Goal: Transaction & Acquisition: Download file/media

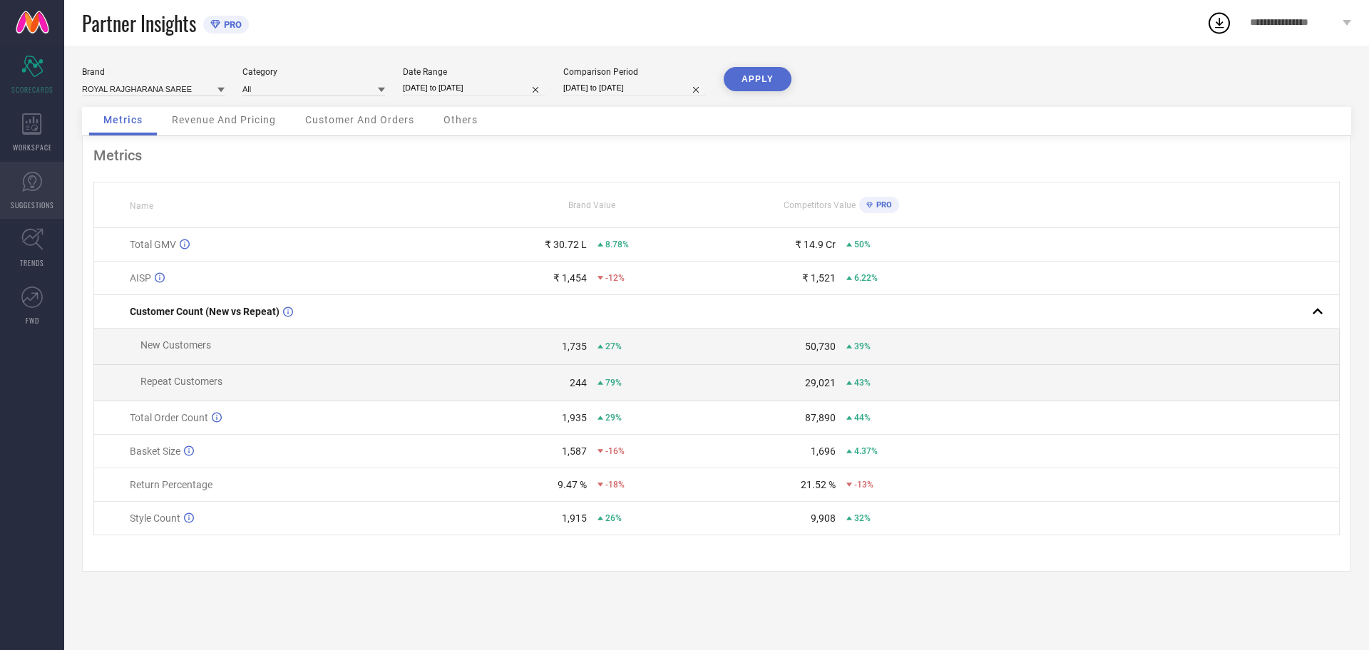
click at [40, 198] on link "SUGGESTIONS" at bounding box center [32, 190] width 64 height 57
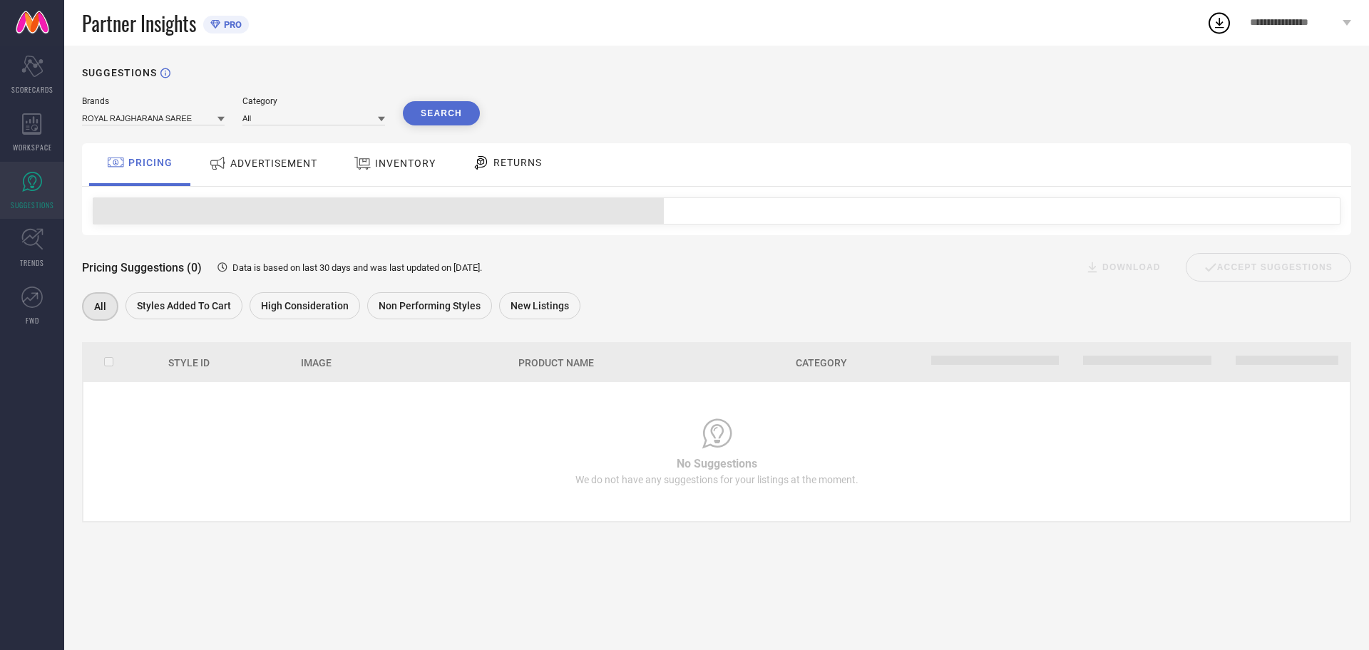
click at [256, 172] on div "ADVERTISEMENT" at bounding box center [263, 163] width 116 height 26
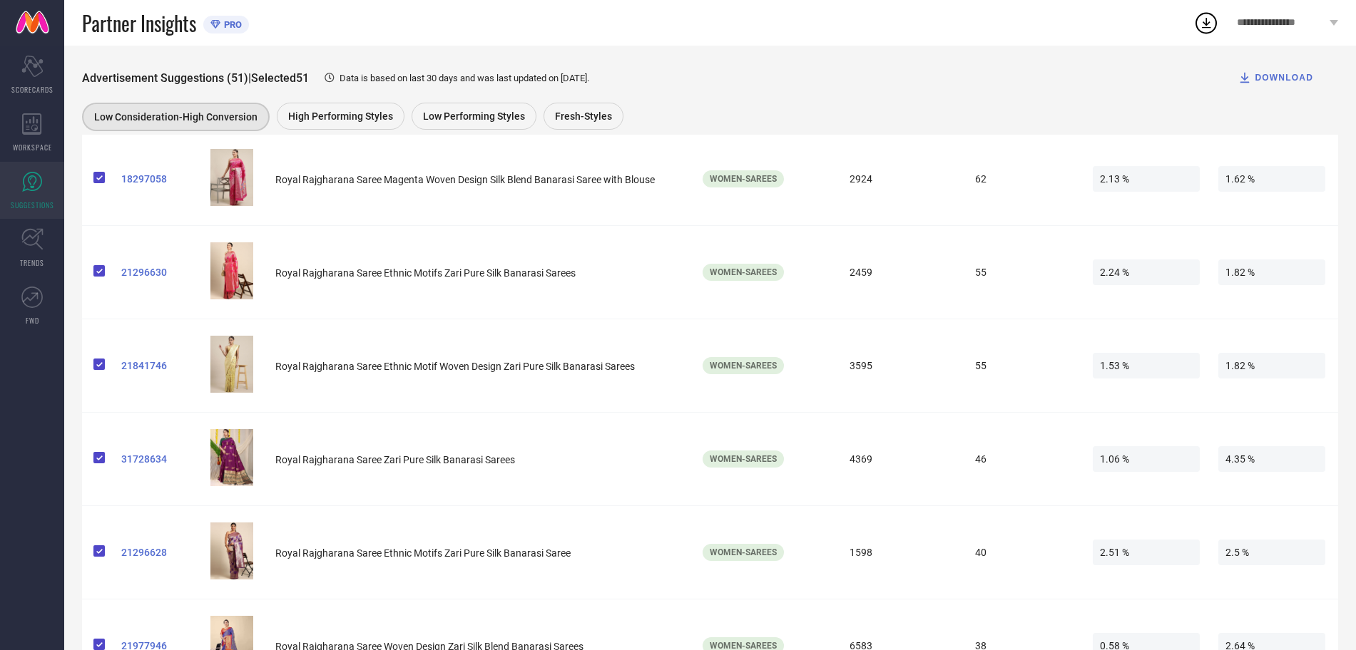
scroll to position [4368, 0]
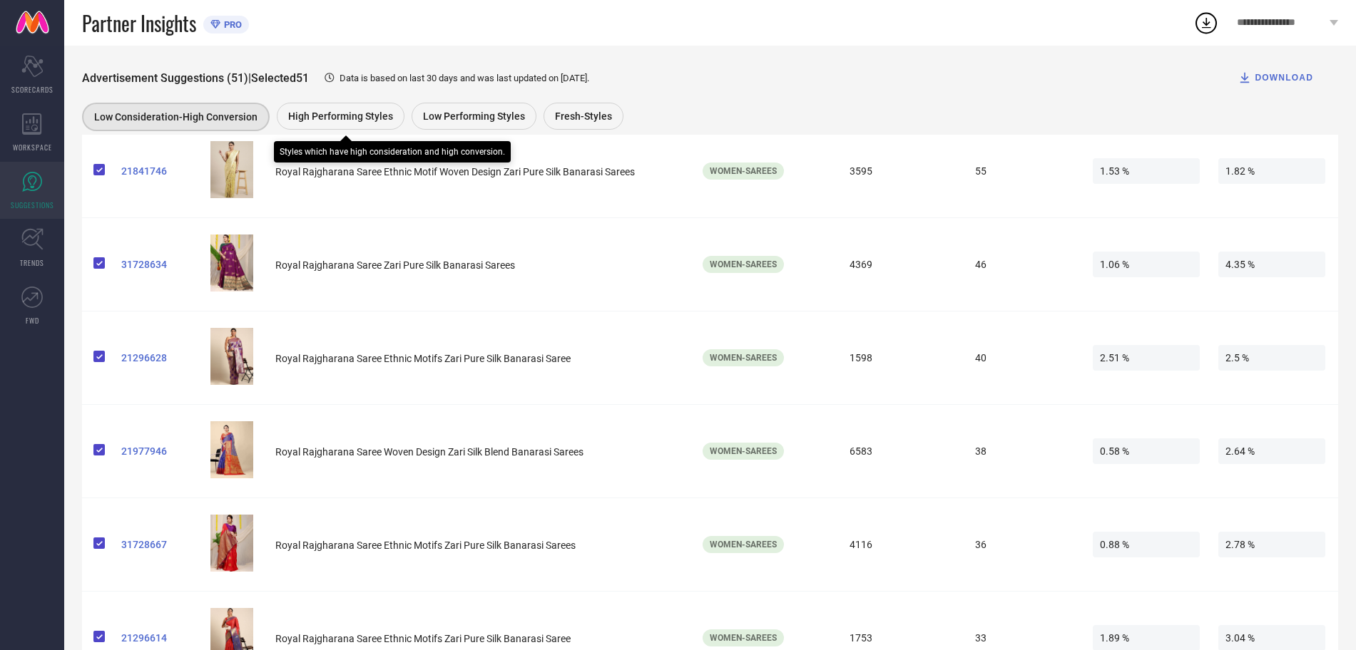
click at [332, 103] on div "High Performing Styles" at bounding box center [341, 116] width 128 height 27
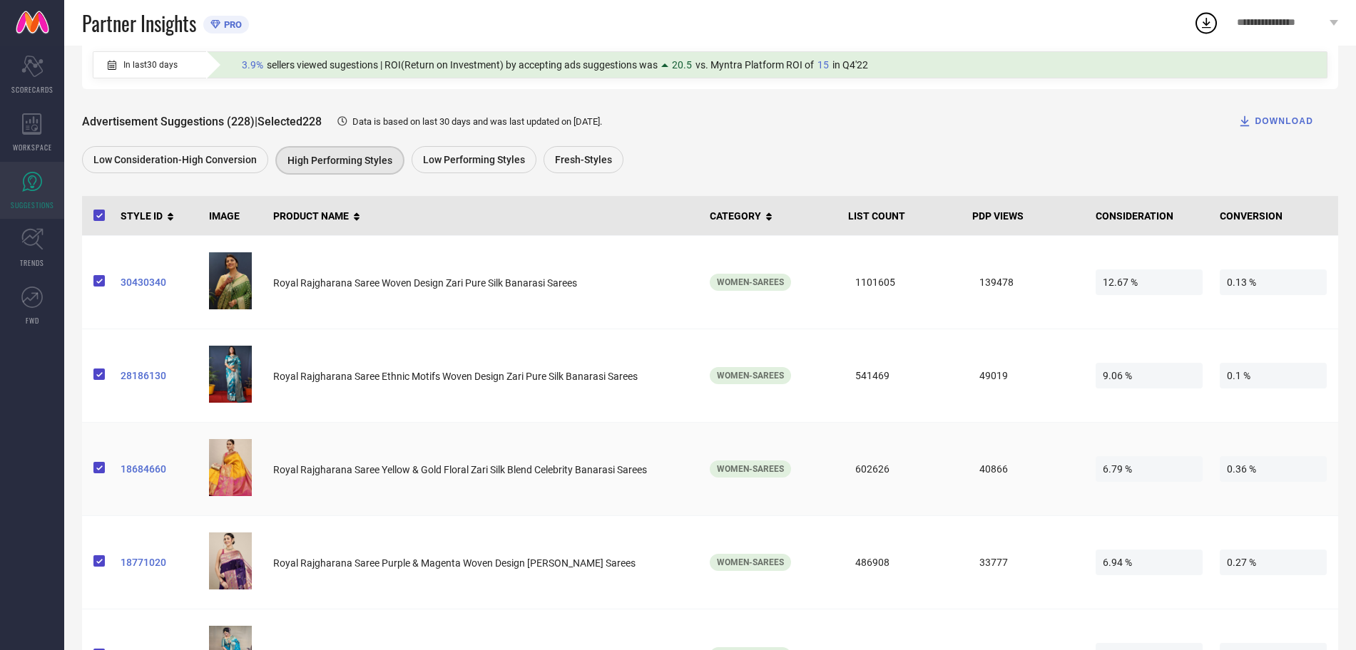
scroll to position [178, 0]
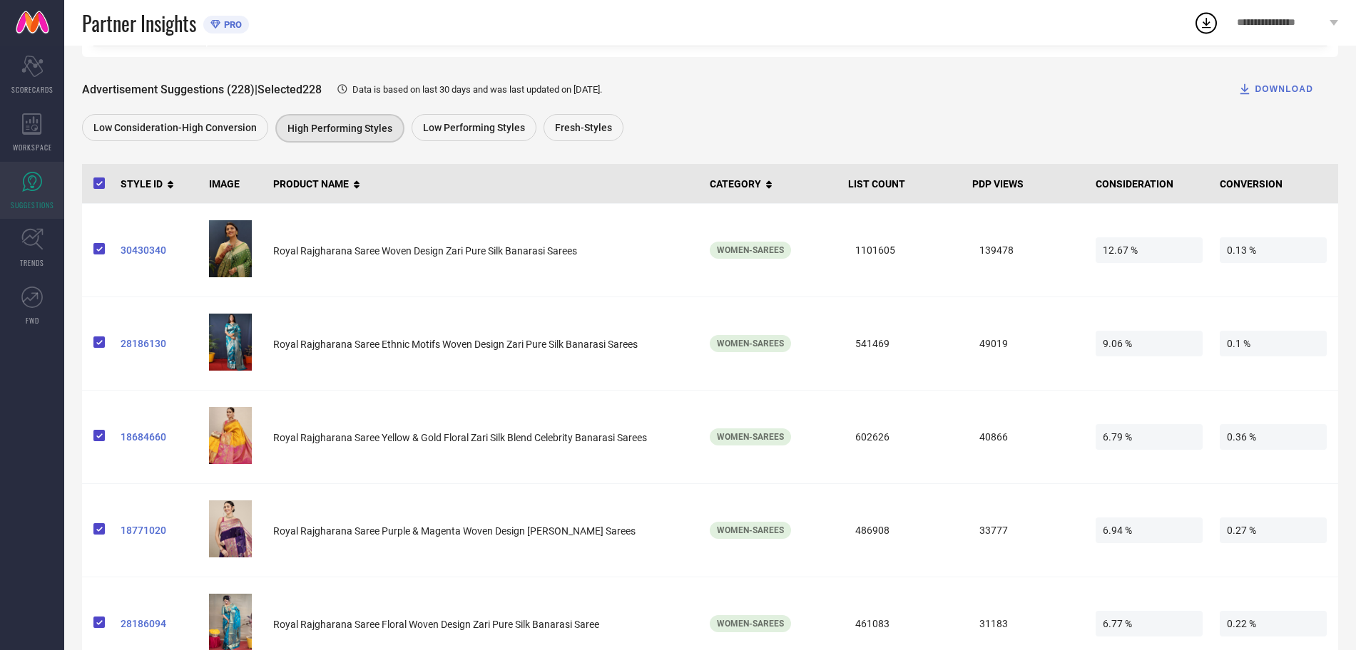
click at [1266, 90] on div "DOWNLOAD" at bounding box center [1275, 89] width 76 height 14
click at [1201, 20] on icon at bounding box center [1206, 23] width 26 height 26
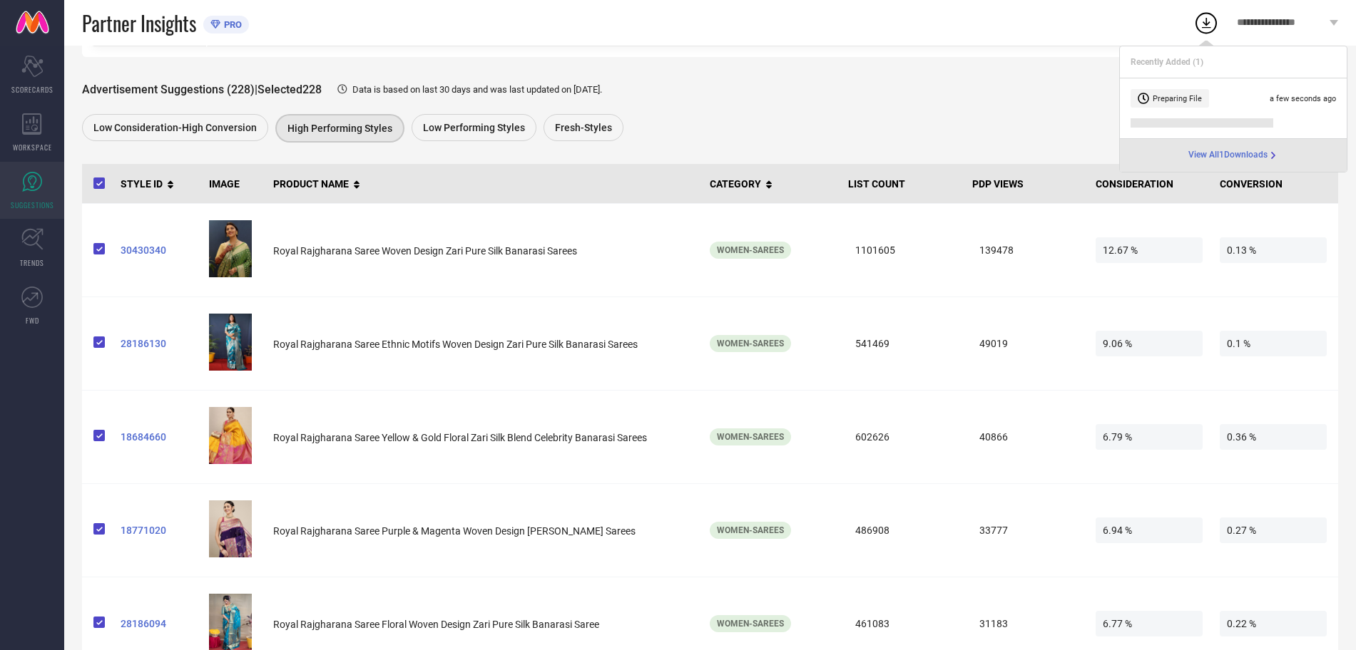
click at [868, 102] on div "Advertisement Suggestions (228) | Selected 228 Data is based on last 30 days an…" at bounding box center [710, 89] width 1256 height 29
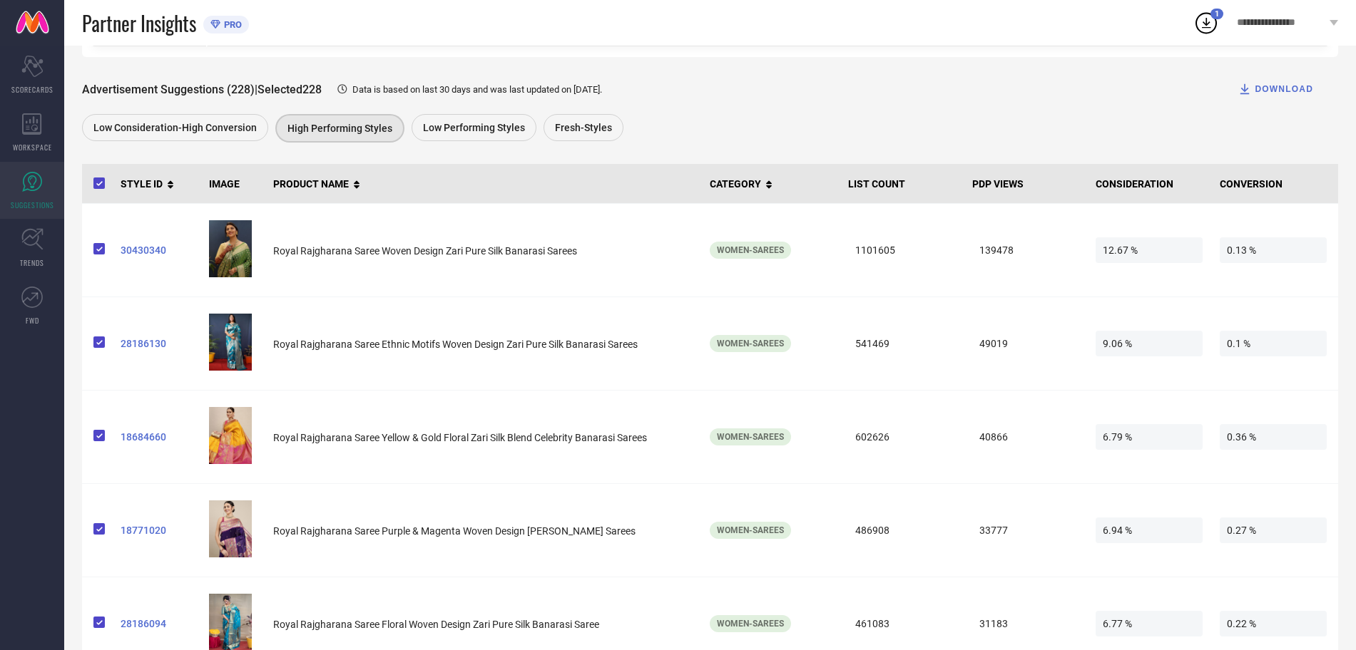
click at [1257, 93] on div "DOWNLOAD" at bounding box center [1275, 89] width 76 height 14
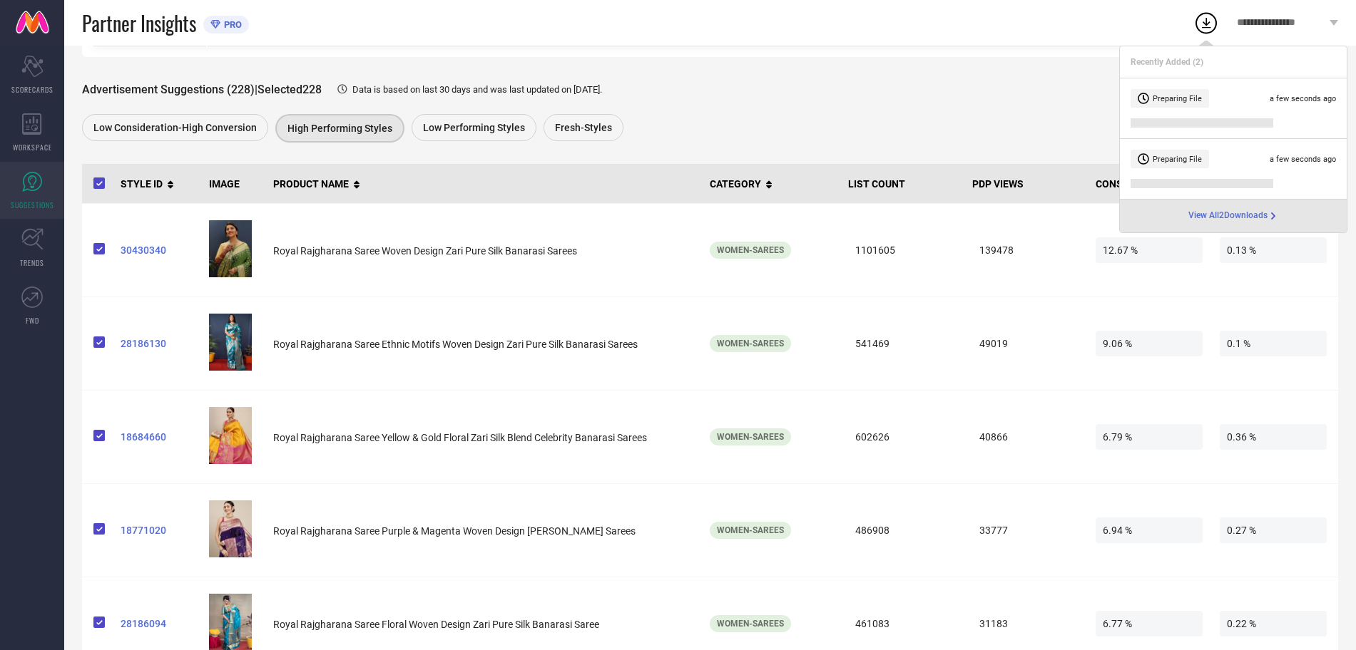
click at [1238, 213] on span "View All 2 Downloads" at bounding box center [1227, 215] width 79 height 11
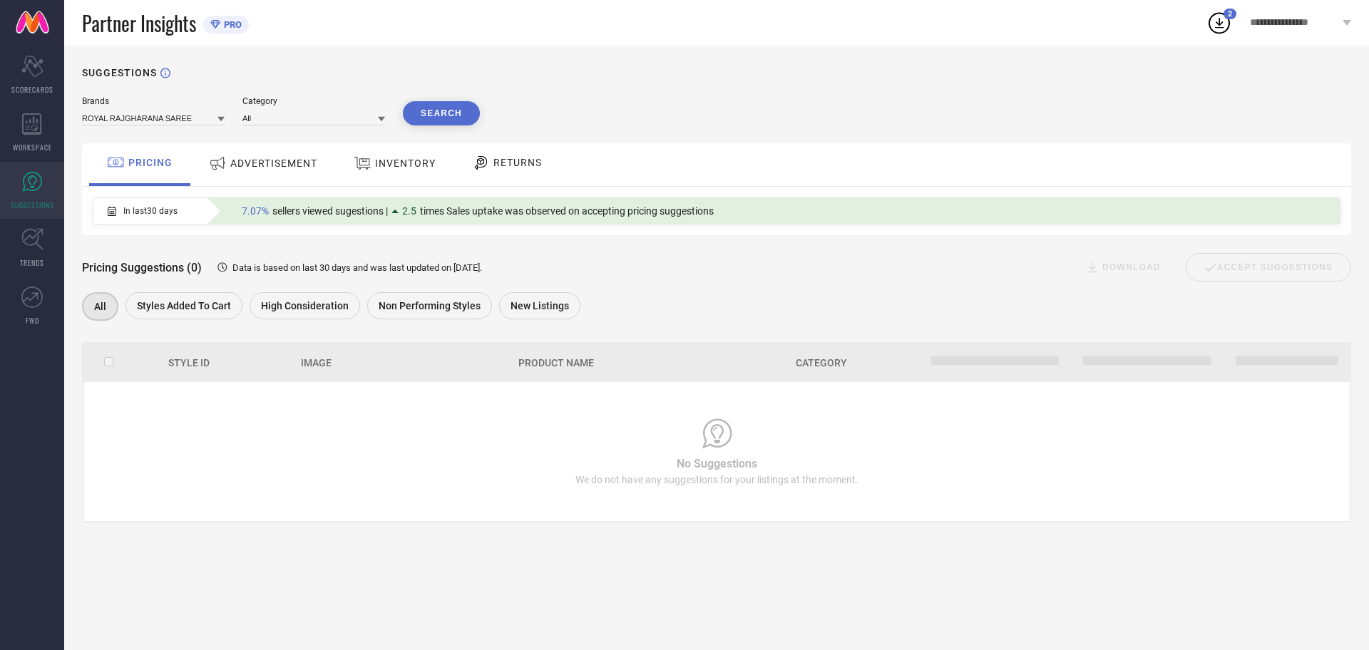
click at [260, 163] on span "ADVERTISEMENT" at bounding box center [273, 163] width 87 height 11
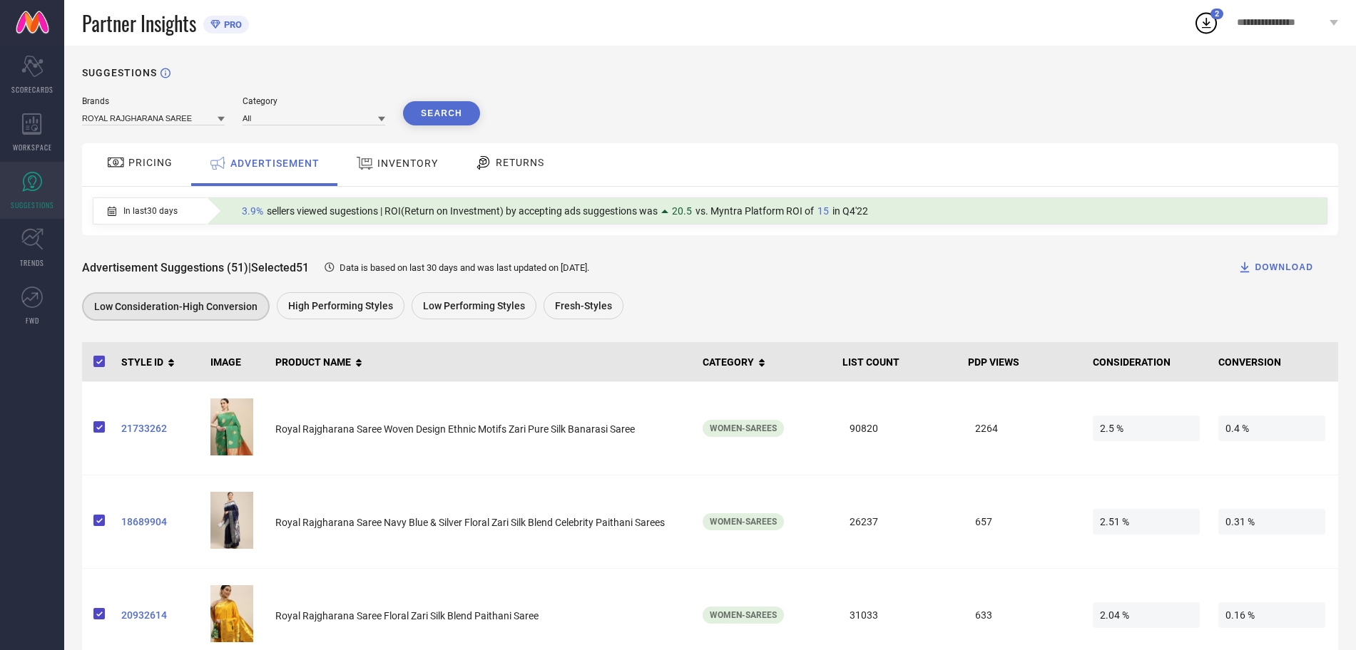
click at [1196, 23] on circle at bounding box center [1206, 24] width 20 height 20
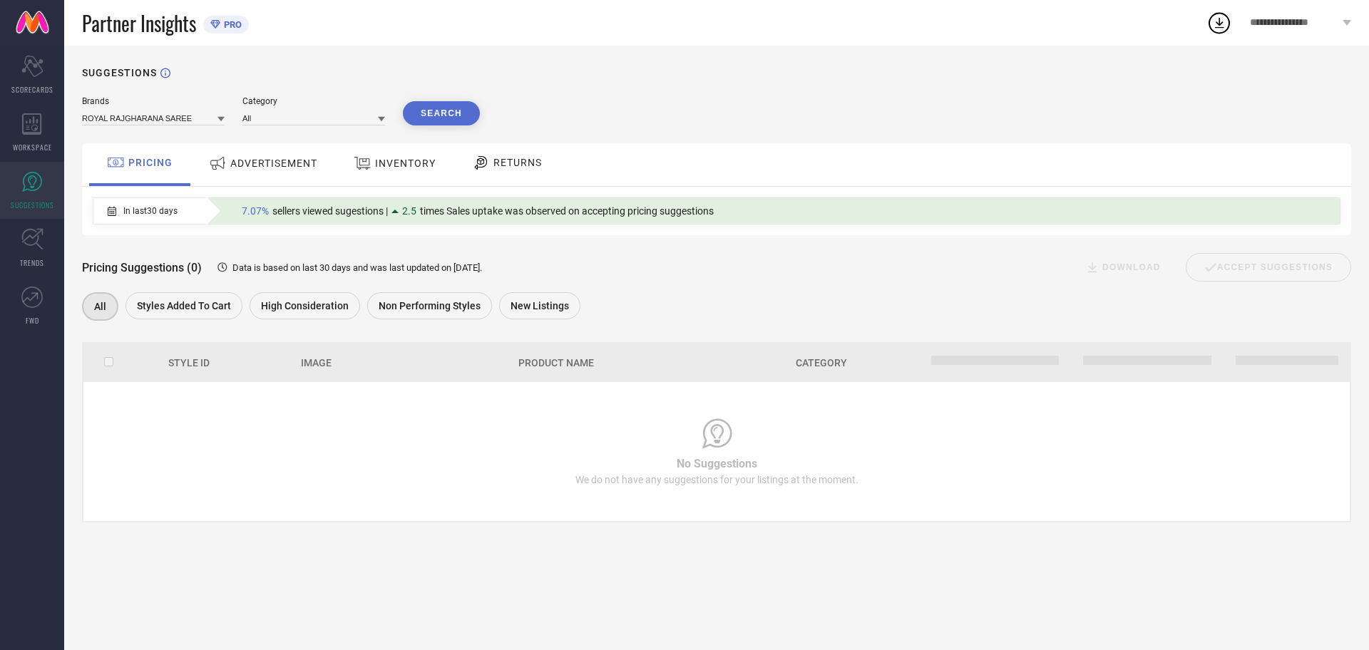
click at [1224, 31] on circle at bounding box center [1219, 24] width 20 height 20
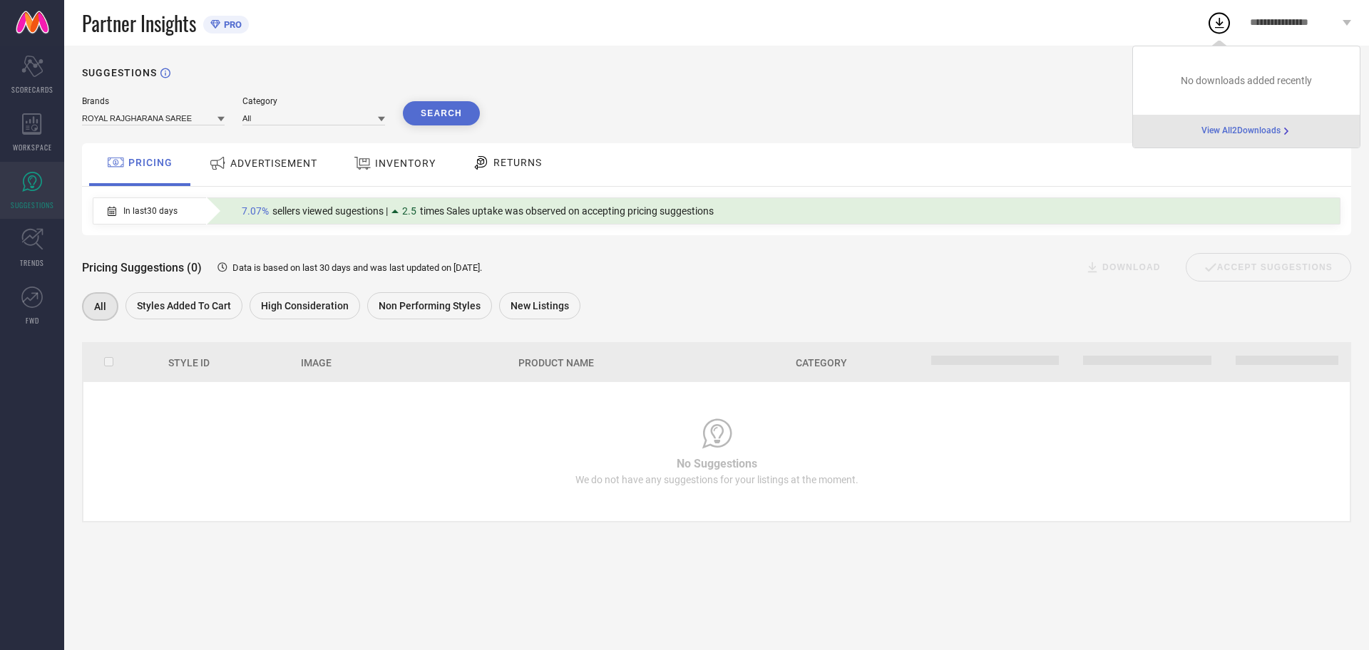
click at [1226, 133] on span "View All 2 Downloads" at bounding box center [1241, 130] width 79 height 11
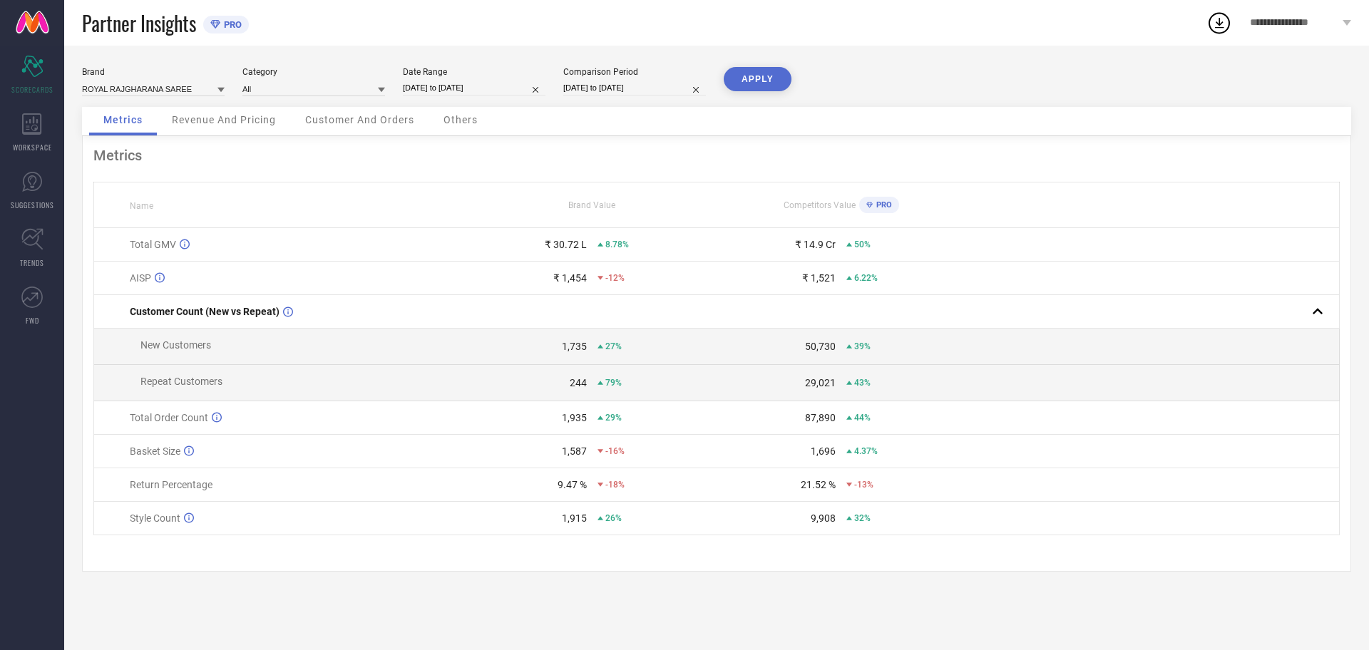
click at [1227, 29] on circle at bounding box center [1219, 24] width 20 height 20
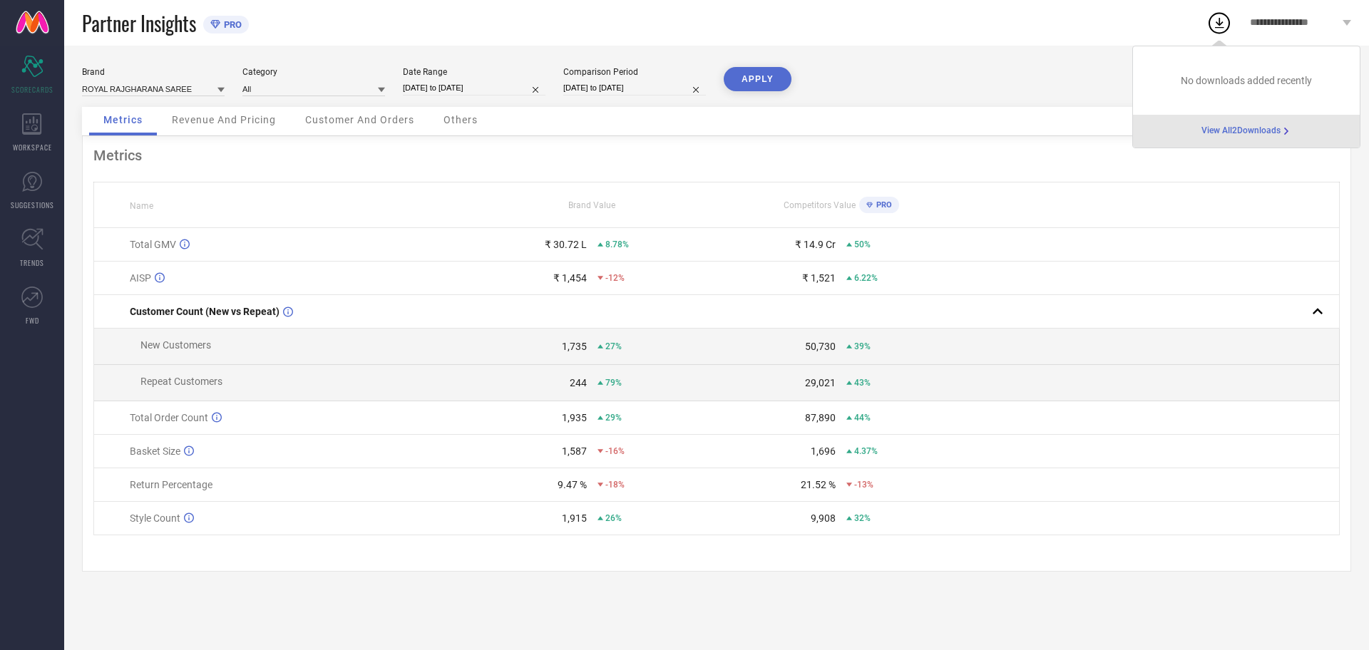
click at [1239, 130] on span "View All 2 Downloads" at bounding box center [1241, 130] width 79 height 11
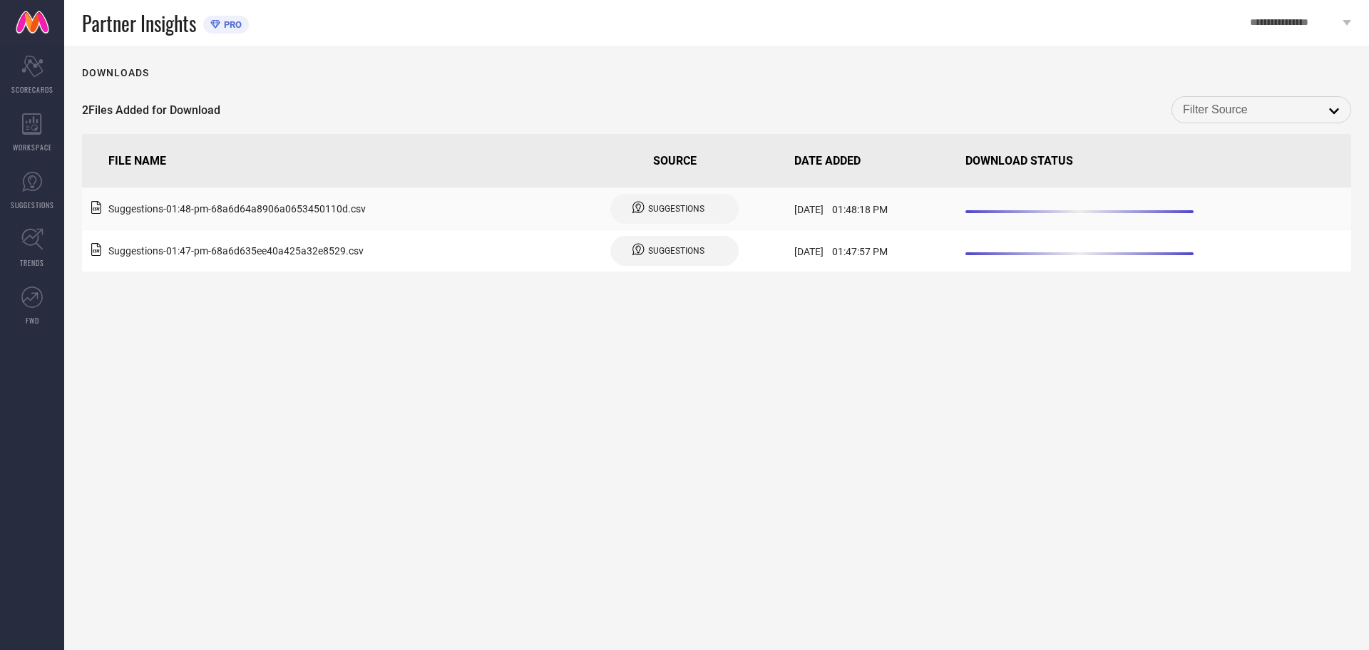
click at [650, 205] on span "SUGGESTIONS" at bounding box center [676, 209] width 56 height 10
click at [244, 197] on td "Suggestions - 01:48-pm - 68a6d64a8906a0653450110d .csv" at bounding box center [321, 209] width 478 height 42
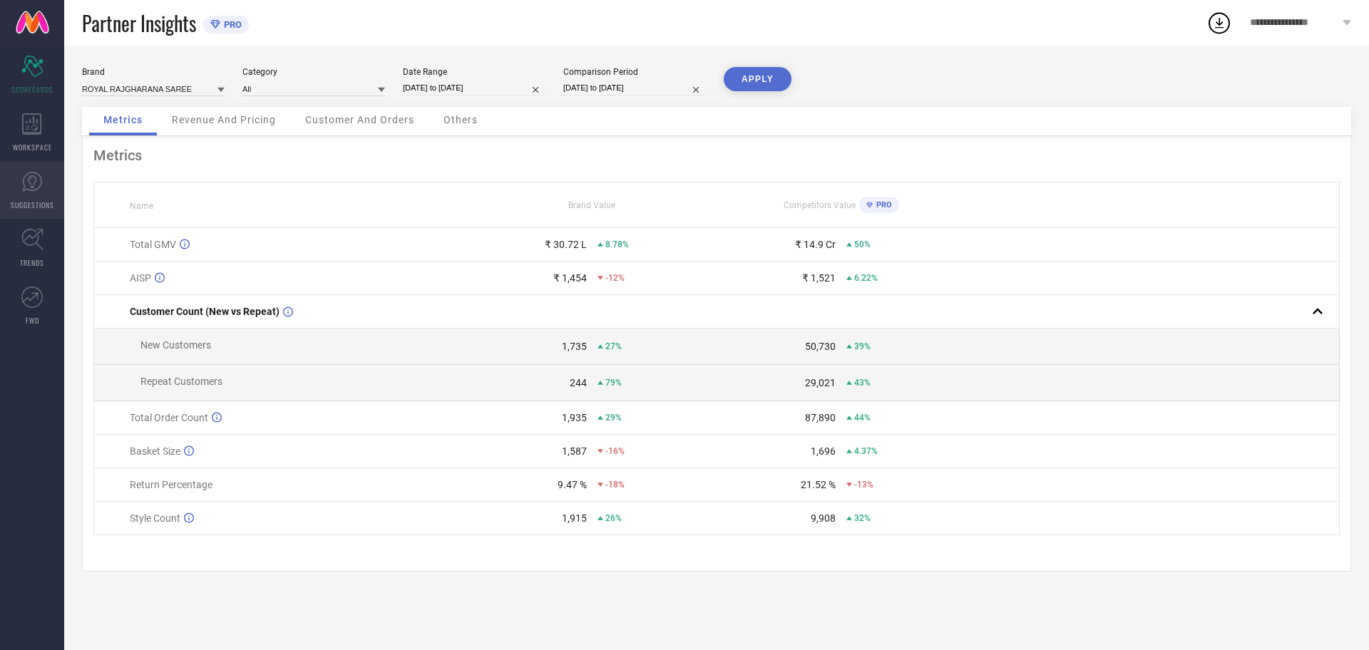
click at [26, 186] on icon at bounding box center [31, 181] width 21 height 21
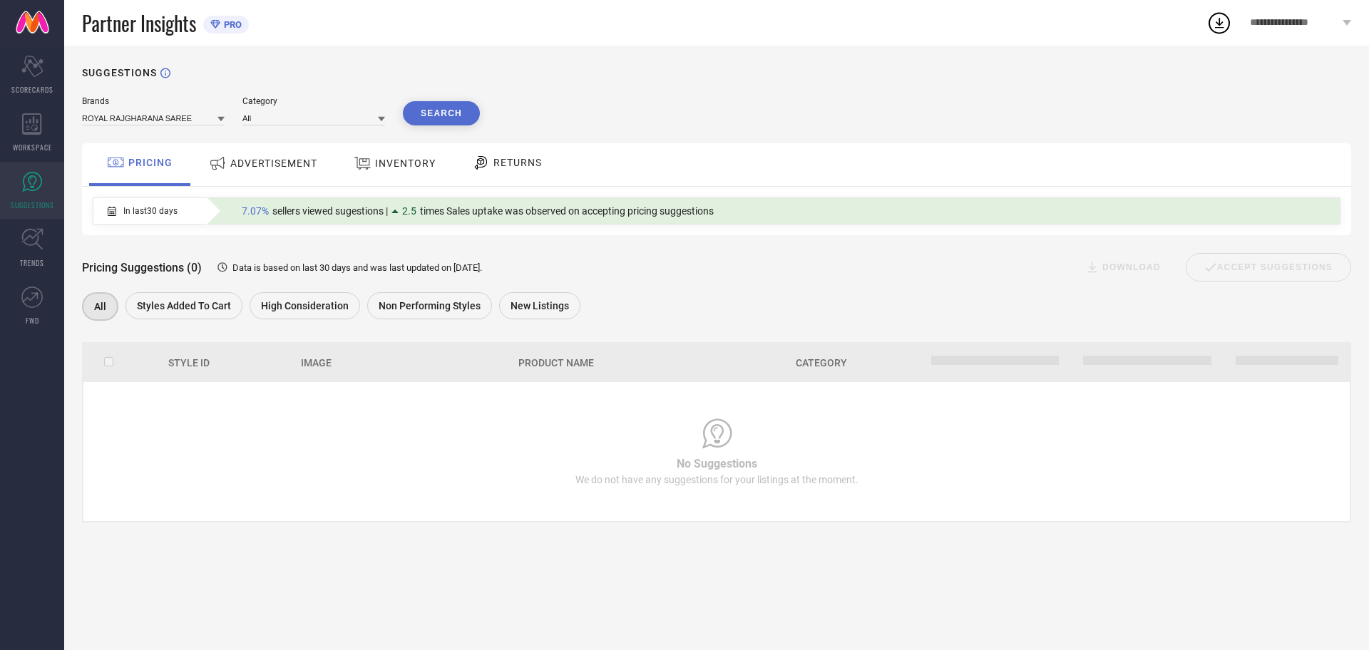
click at [257, 165] on span "ADVERTISEMENT" at bounding box center [273, 163] width 87 height 11
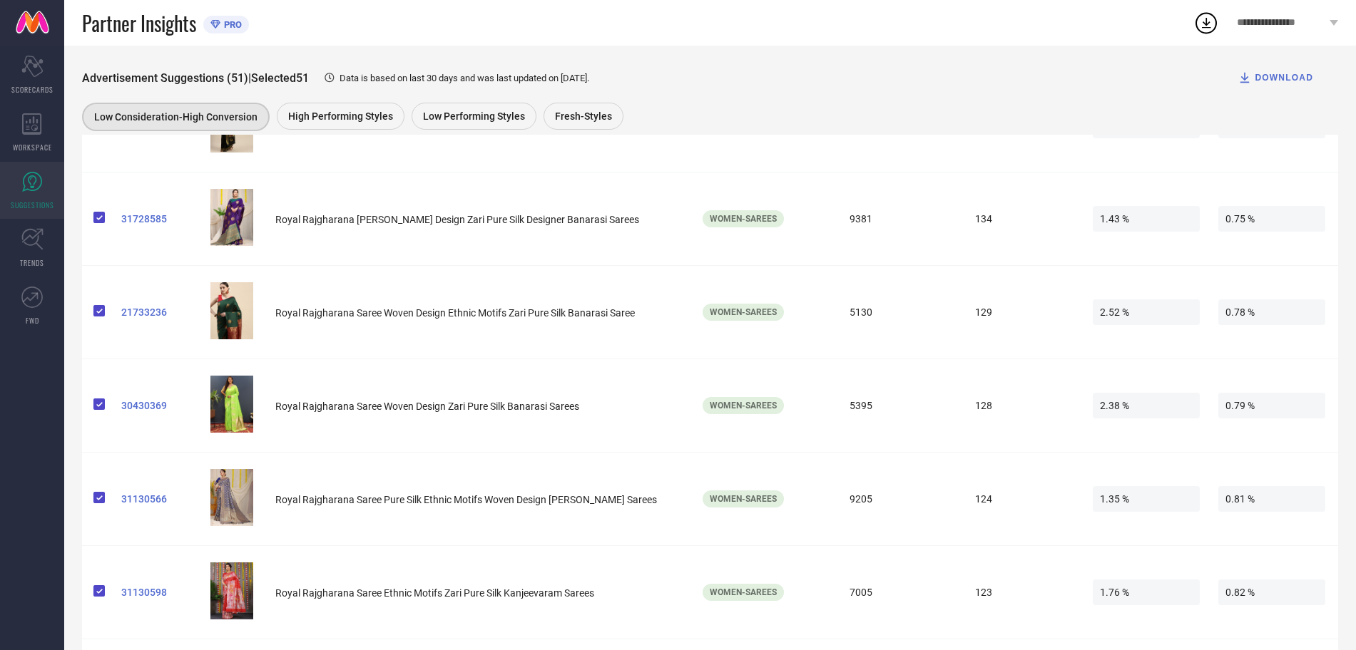
scroll to position [2024, 0]
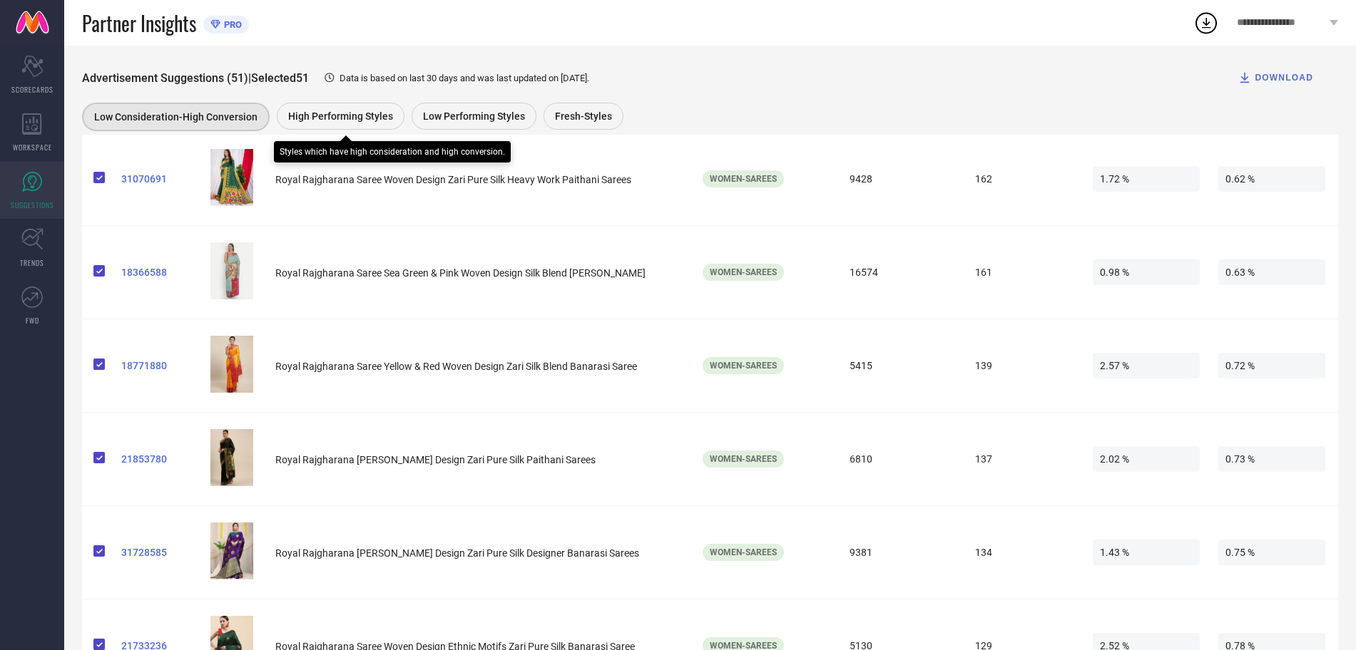
click at [370, 121] on span "High Performing Styles" at bounding box center [340, 116] width 105 height 11
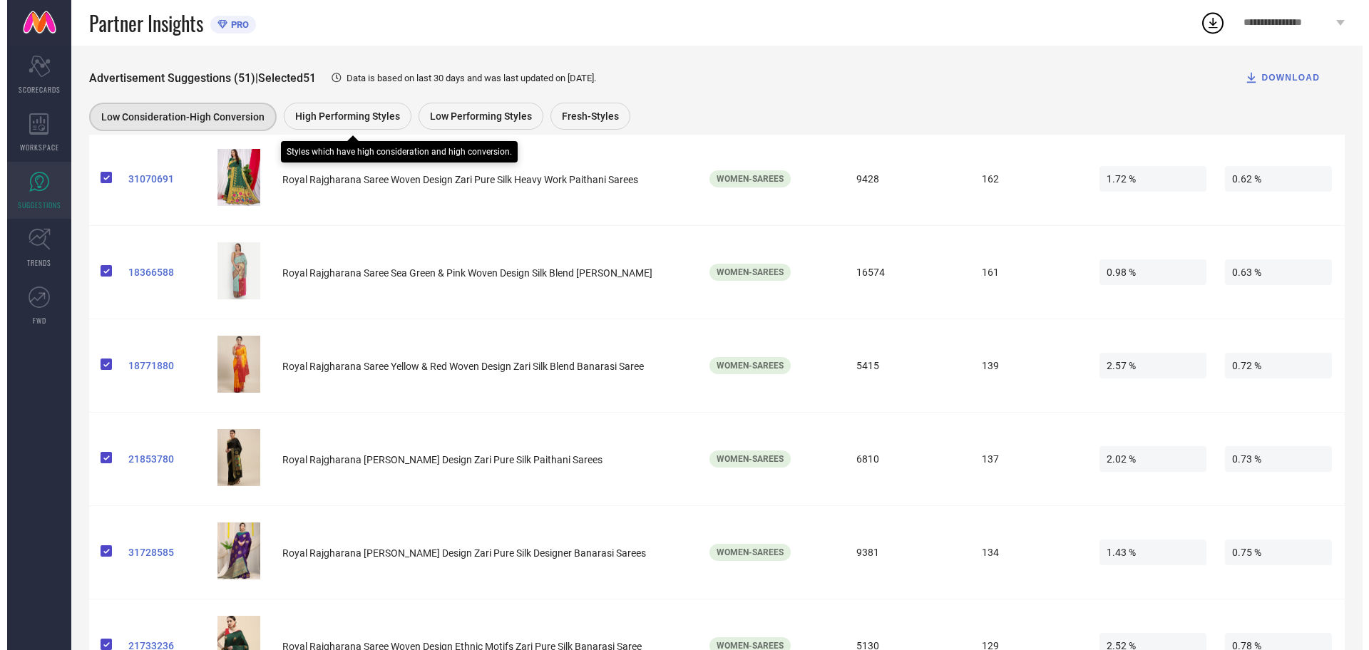
scroll to position [0, 0]
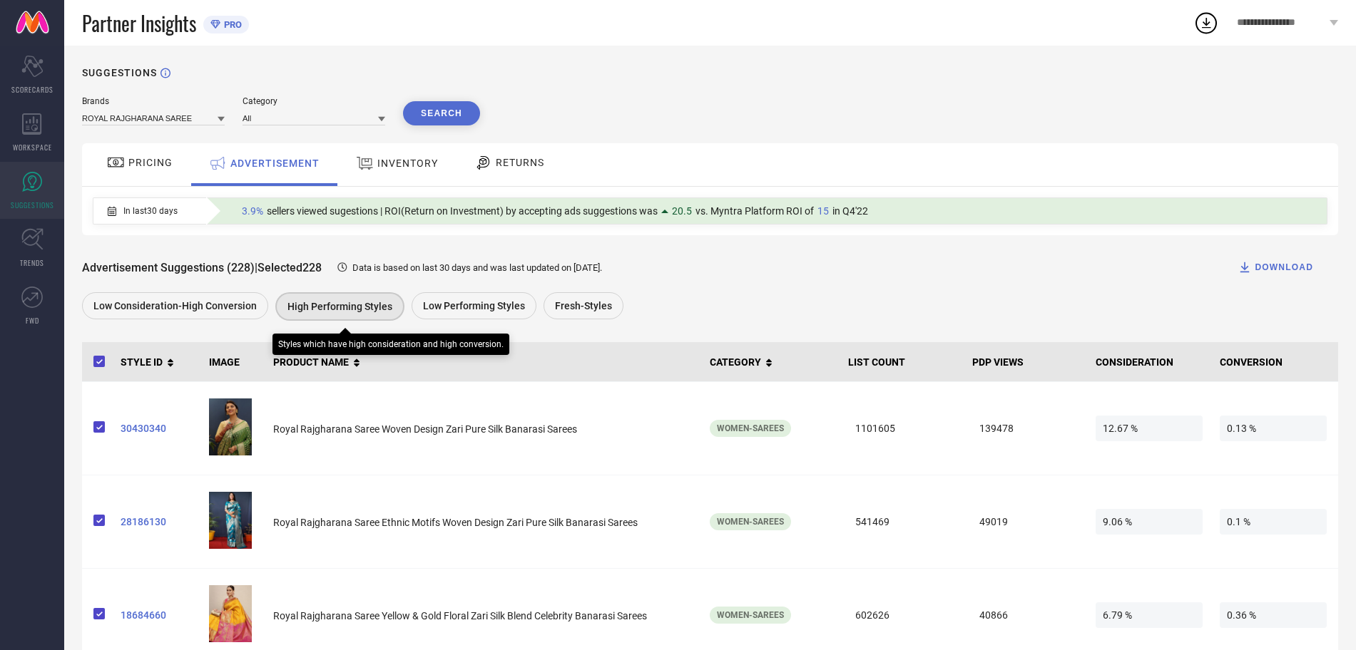
click at [327, 312] on span "High Performing Styles" at bounding box center [339, 306] width 105 height 11
click at [1209, 19] on icon at bounding box center [1206, 23] width 26 height 26
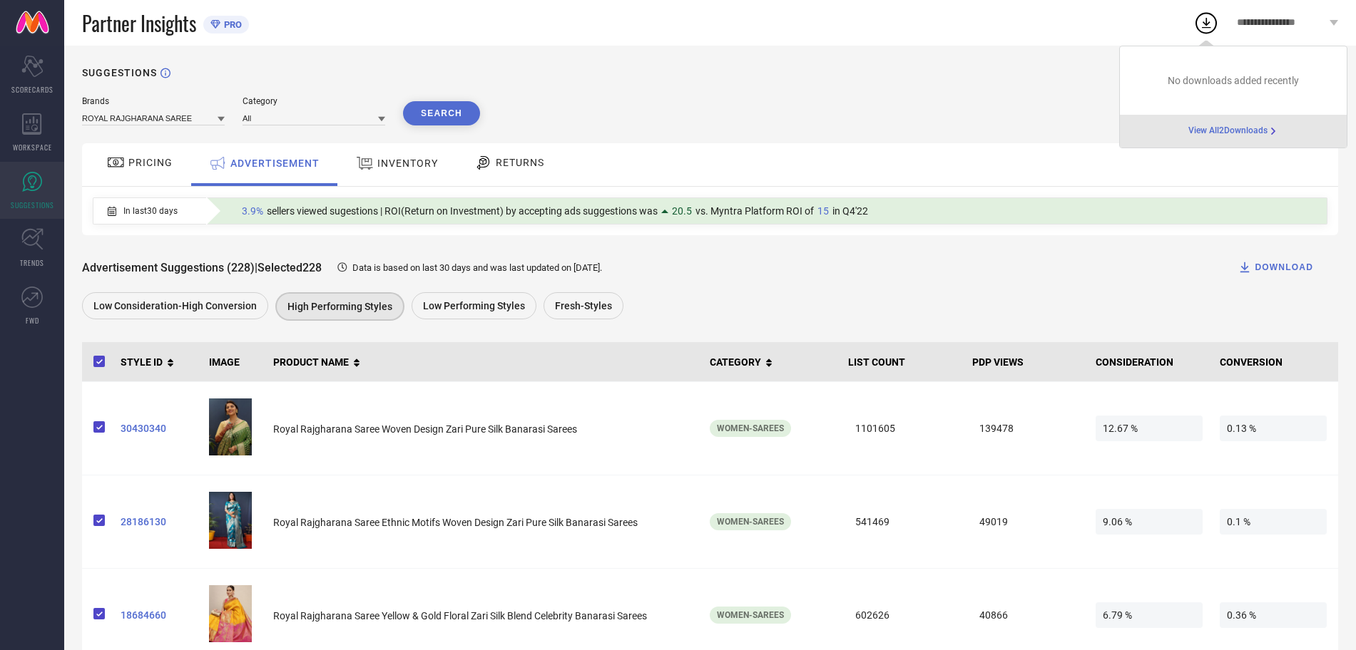
click at [1216, 131] on span "View All 2 Downloads" at bounding box center [1227, 130] width 79 height 11
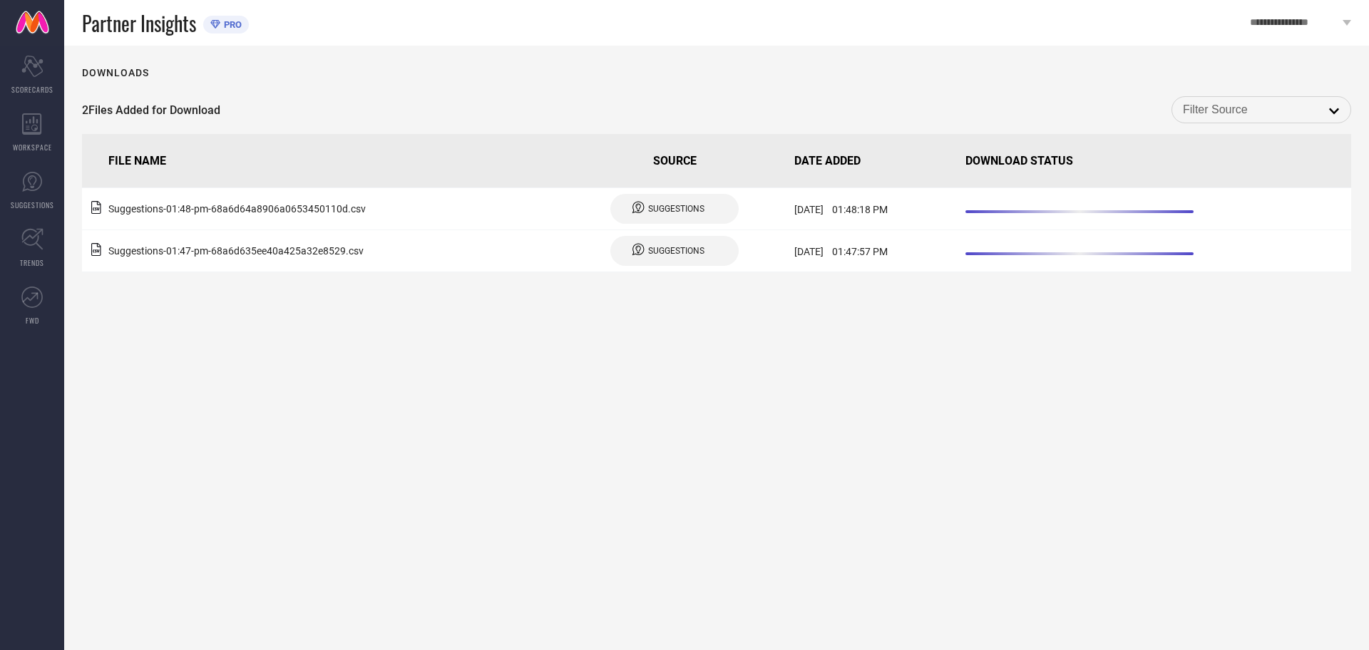
click at [1217, 108] on input at bounding box center [1261, 110] width 157 height 19
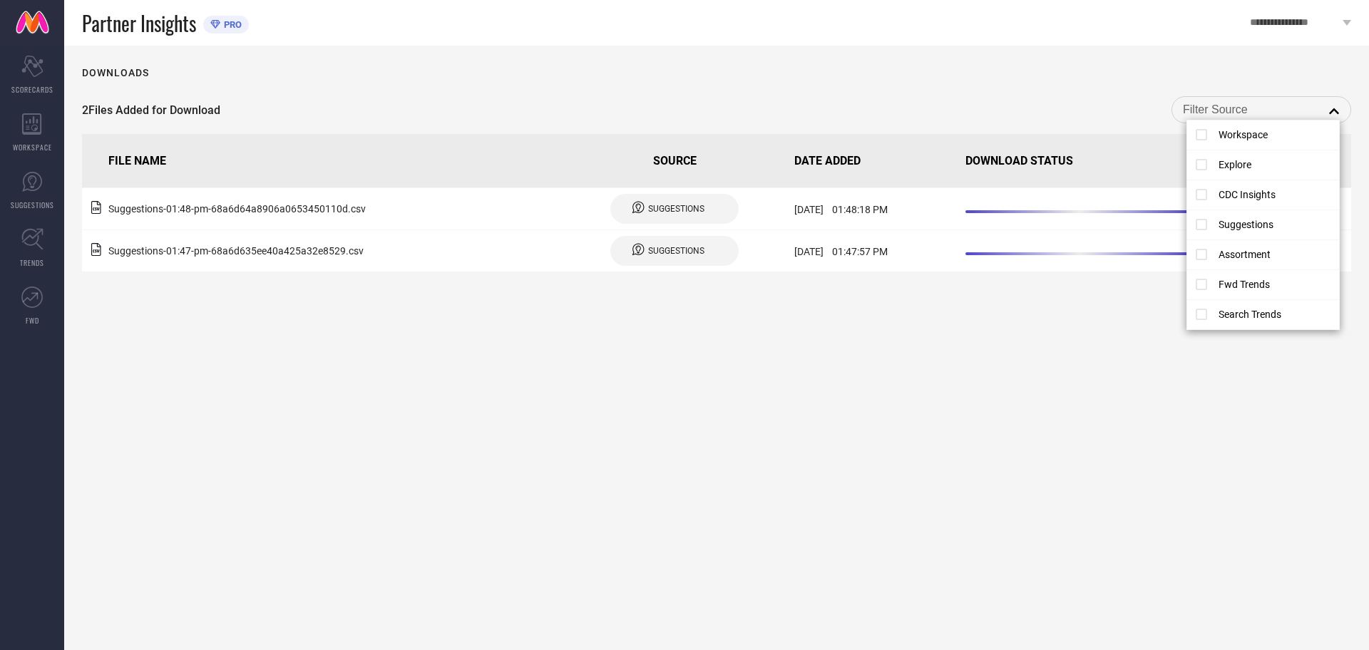
click at [519, 460] on div "Downloads 2 Files Added for Download close FILE NAME SOURCE DATE ADDED DOWNLOAD…" at bounding box center [716, 348] width 1305 height 605
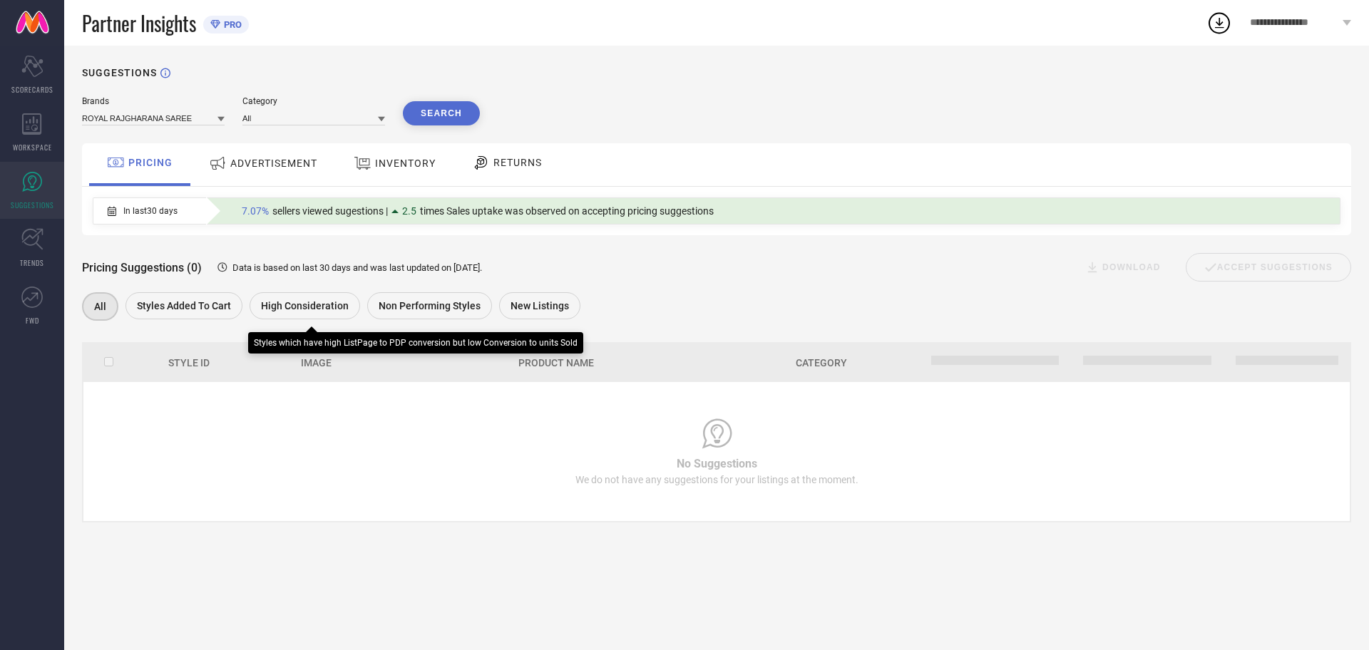
click at [266, 307] on span "High Consideration" at bounding box center [305, 305] width 88 height 11
click at [290, 294] on div "High Consideration" at bounding box center [304, 306] width 112 height 29
click at [293, 307] on span "High Consideration" at bounding box center [304, 306] width 88 height 11
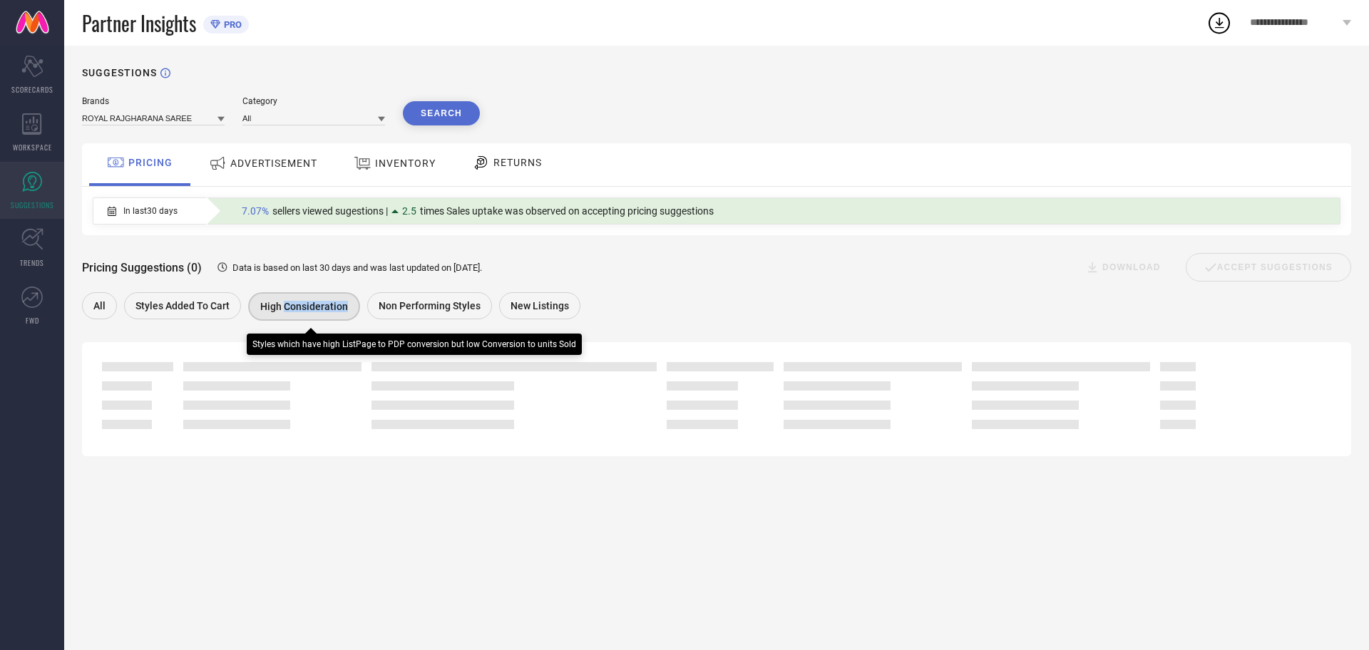
click at [293, 307] on span "High Consideration" at bounding box center [304, 306] width 88 height 11
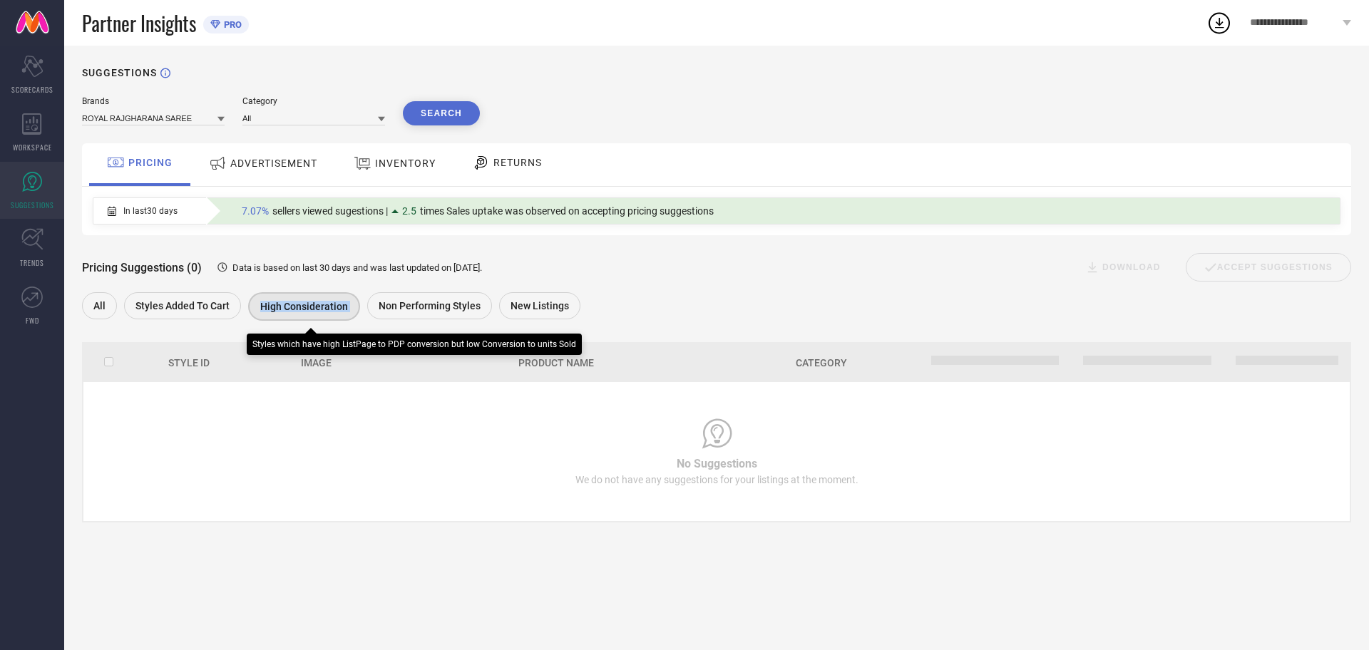
click at [293, 307] on span "High Consideration" at bounding box center [304, 306] width 88 height 11
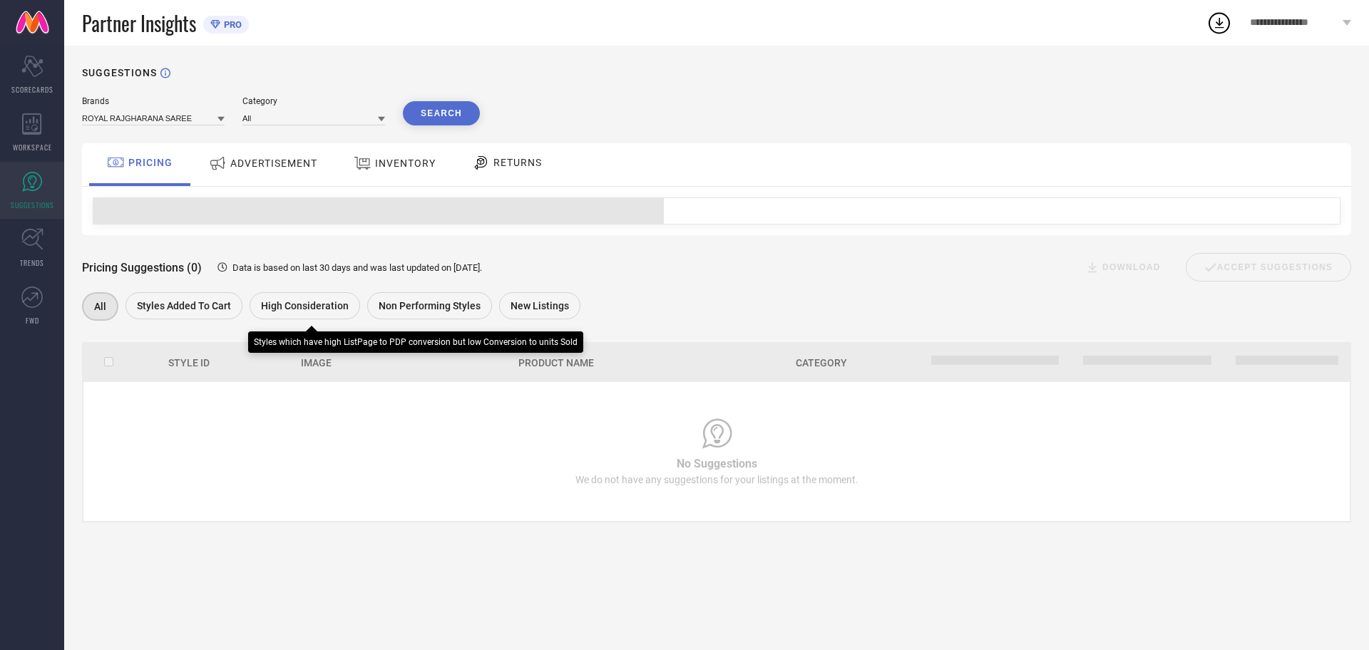
click at [328, 309] on span "High Consideration" at bounding box center [305, 305] width 88 height 11
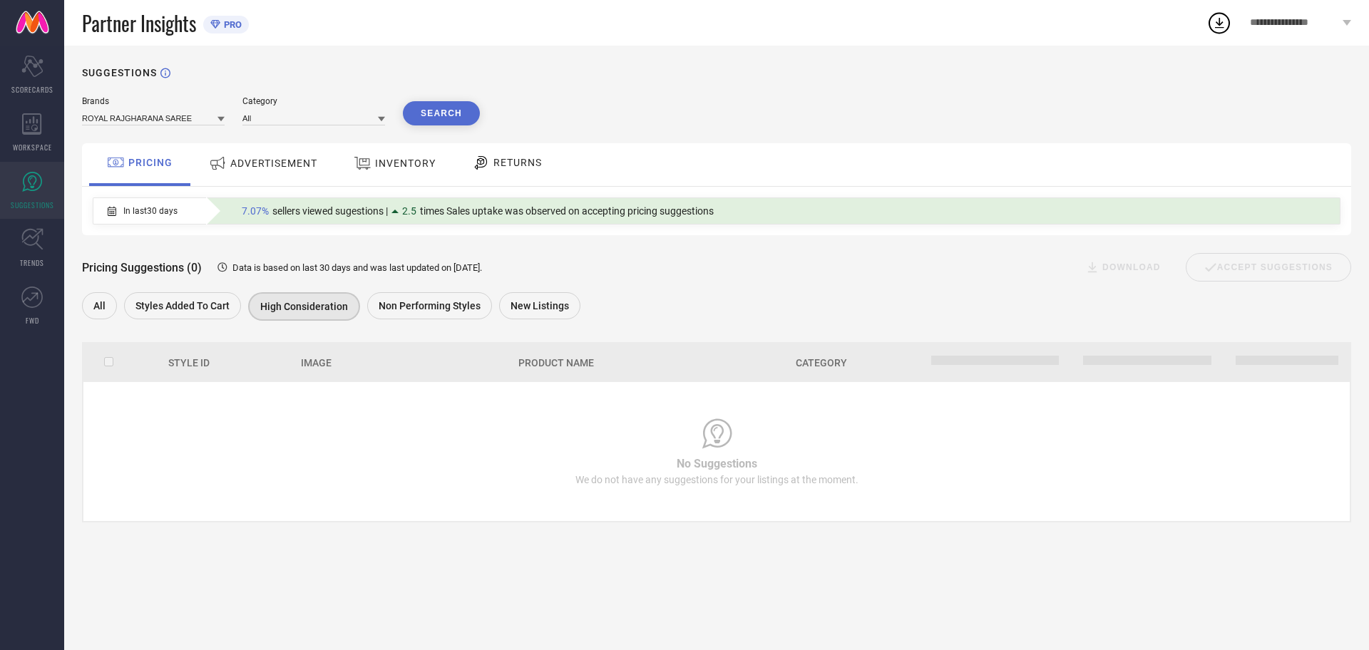
click at [250, 162] on span "ADVERTISEMENT" at bounding box center [273, 163] width 87 height 11
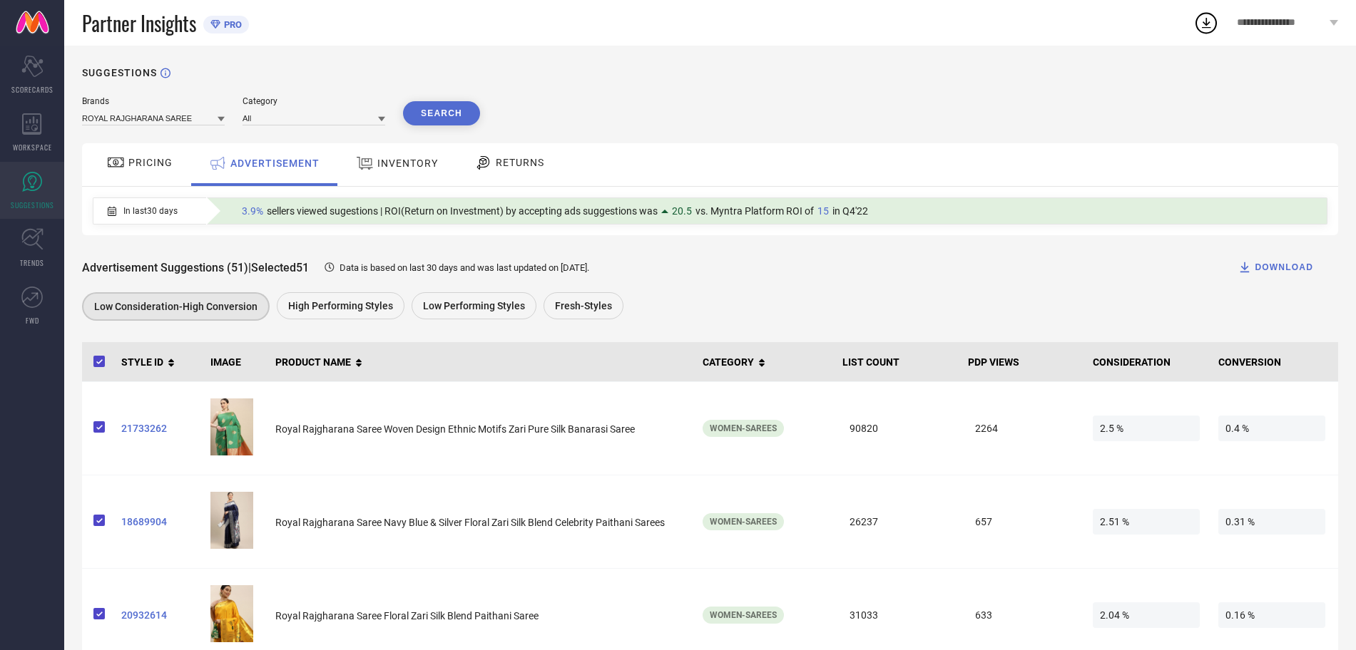
click at [1274, 260] on button "DOWNLOAD" at bounding box center [1274, 267] width 111 height 29
click at [1207, 21] on icon at bounding box center [1206, 23] width 26 height 26
click at [1229, 152] on span "View All 3 Downloads" at bounding box center [1227, 155] width 79 height 11
